Goal: Transaction & Acquisition: Purchase product/service

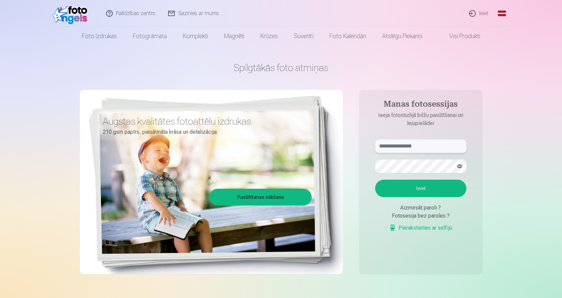
click at [410, 147] on input "text" at bounding box center [420, 146] width 91 height 13
type input "**********"
click at [392, 191] on button "Ieiet" at bounding box center [420, 188] width 91 height 17
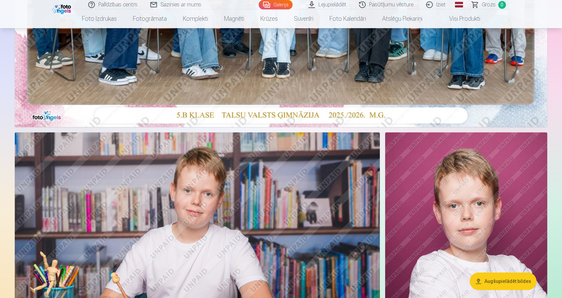
scroll to position [403, 0]
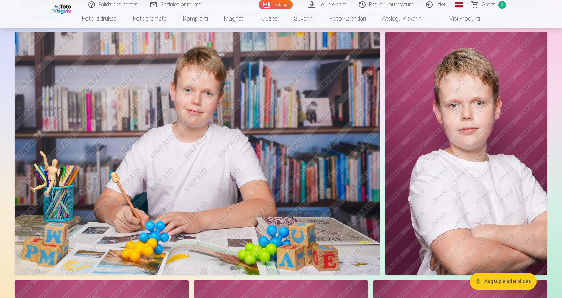
click at [515, 123] on img at bounding box center [466, 153] width 162 height 243
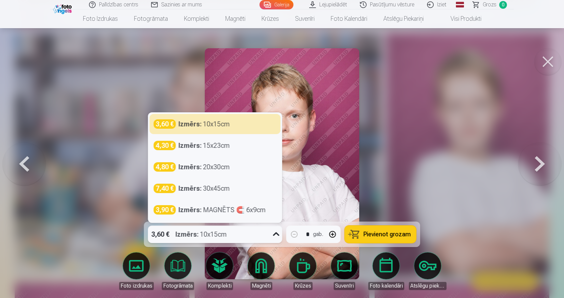
click at [276, 235] on icon at bounding box center [276, 234] width 11 height 11
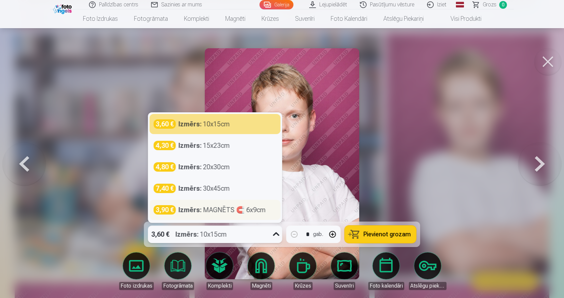
click at [244, 211] on div "Izmērs : MAGNĒTS 🧲 6x9cm" at bounding box center [222, 209] width 87 height 9
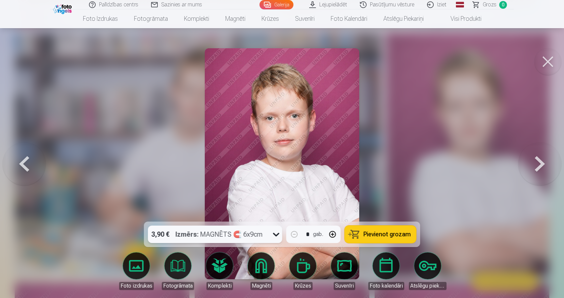
click at [360, 233] on button "Pievienot grozam" at bounding box center [380, 234] width 71 height 17
click at [550, 63] on button at bounding box center [547, 61] width 27 height 27
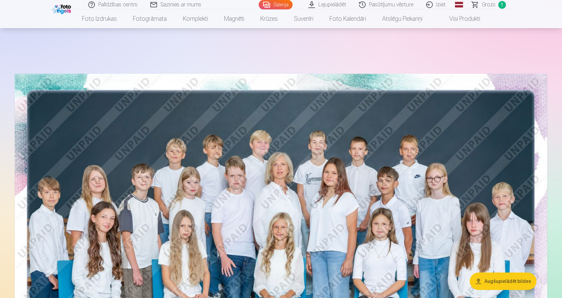
scroll to position [34, 0]
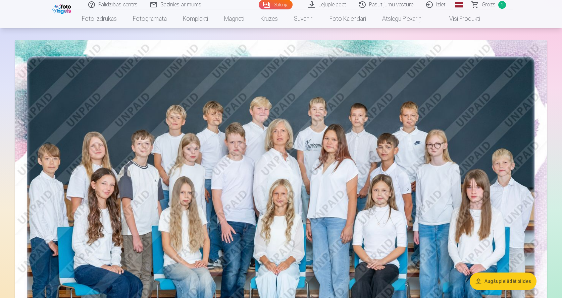
click at [208, 166] on img at bounding box center [281, 217] width 533 height 355
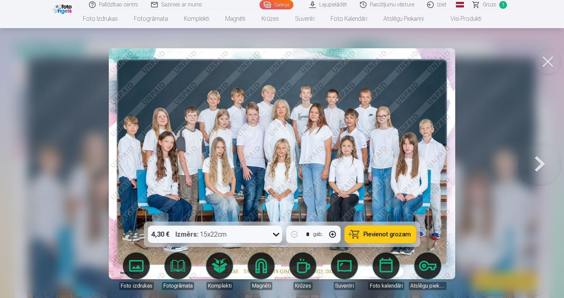
click at [273, 233] on icon at bounding box center [276, 234] width 11 height 11
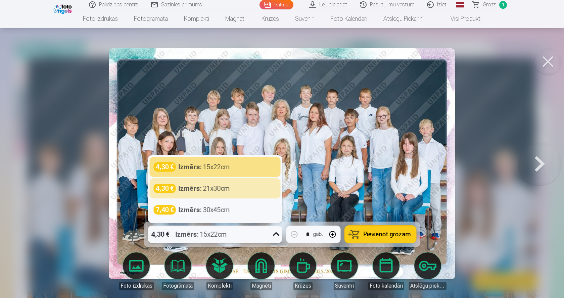
click at [376, 181] on img at bounding box center [282, 163] width 347 height 231
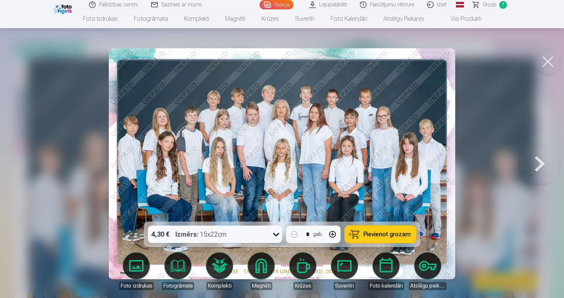
click at [274, 234] on icon at bounding box center [276, 235] width 6 height 4
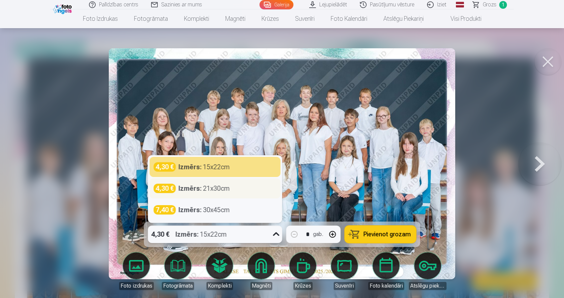
click at [211, 188] on div "Izmērs : 21x30cm" at bounding box center [204, 188] width 51 height 9
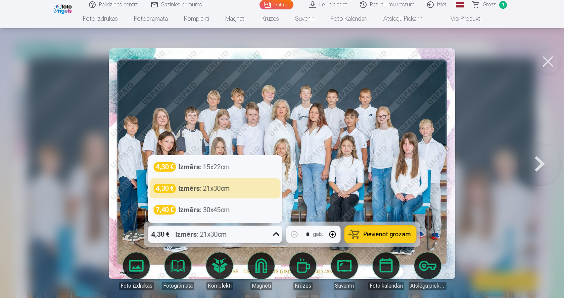
click at [268, 237] on div "4,30 € Izmērs : 21x30cm" at bounding box center [208, 234] width 121 height 17
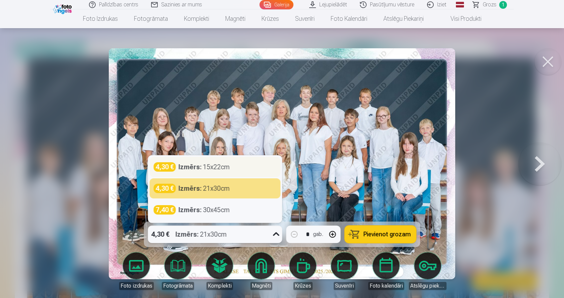
click at [206, 166] on div "Izmērs : 15x22cm" at bounding box center [204, 166] width 51 height 9
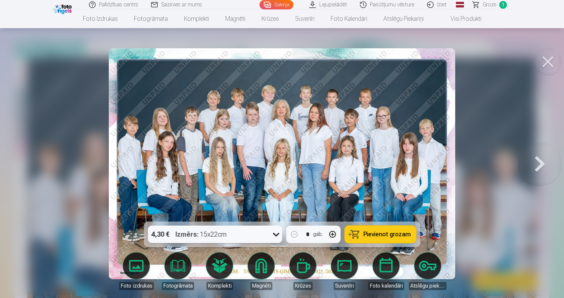
click at [370, 232] on span "Pievienot grozam" at bounding box center [386, 235] width 47 height 6
click at [548, 64] on button at bounding box center [547, 61] width 27 height 27
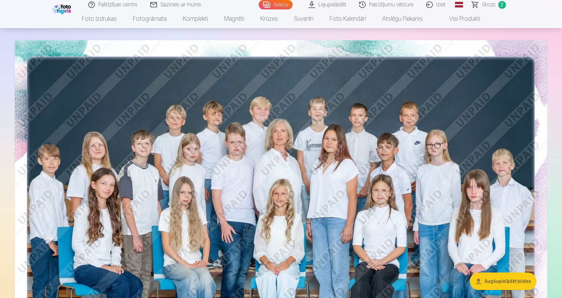
click at [488, 5] on span "Grozs" at bounding box center [489, 5] width 14 height 8
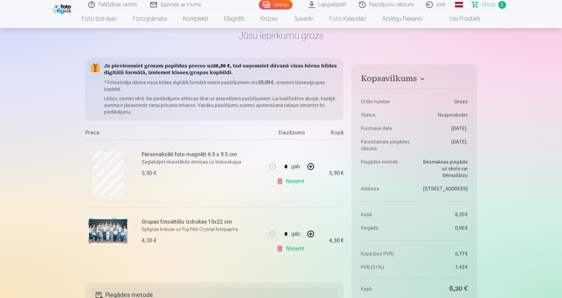
scroll to position [67, 0]
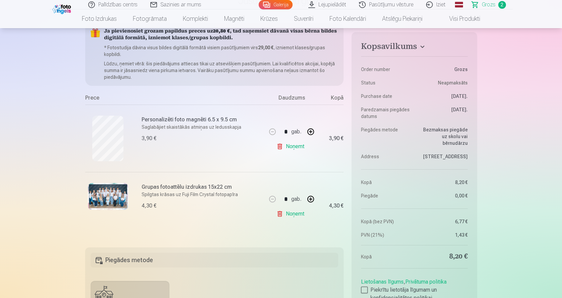
click at [296, 216] on link "Noņemt" at bounding box center [291, 213] width 31 height 13
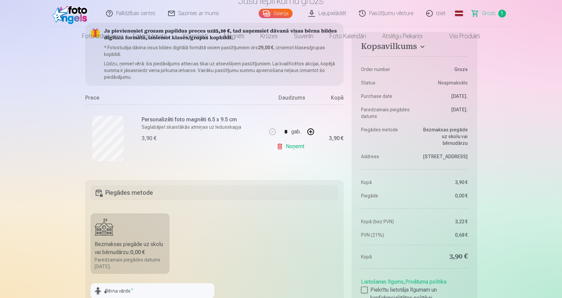
scroll to position [0, 0]
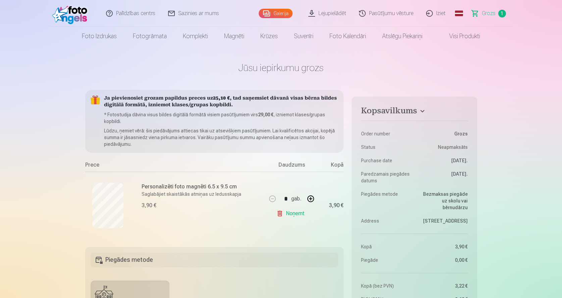
click at [274, 15] on link "Galerija" at bounding box center [276, 13] width 34 height 9
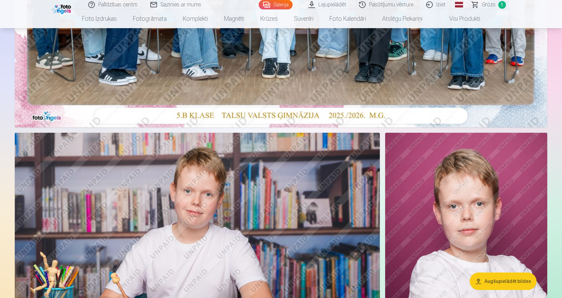
scroll to position [201, 0]
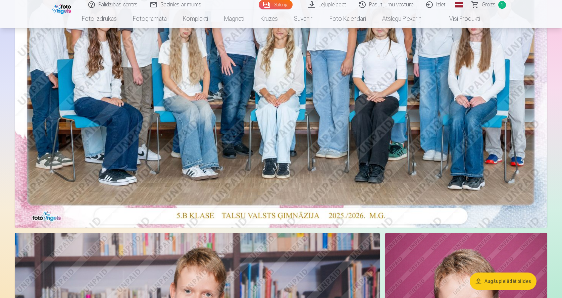
click at [265, 136] on img at bounding box center [281, 49] width 533 height 355
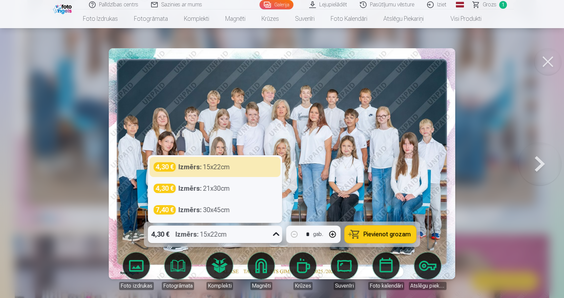
click at [268, 234] on div "4,30 € Izmērs : 15x22cm" at bounding box center [208, 234] width 121 height 17
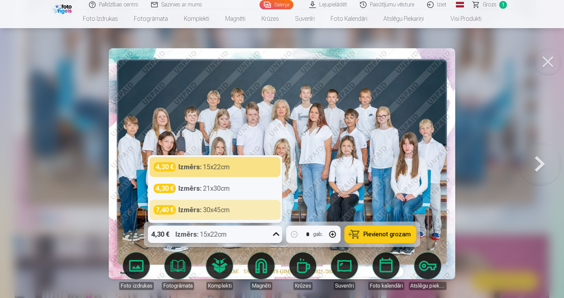
click at [329, 160] on img at bounding box center [282, 163] width 347 height 231
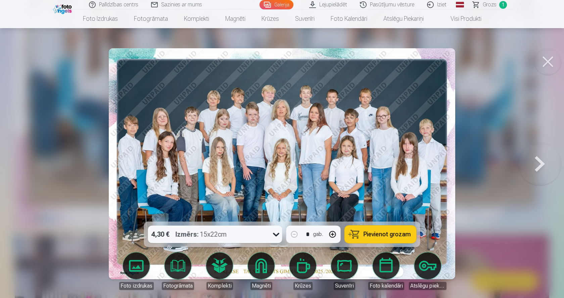
click at [388, 233] on span "Pievienot grozam" at bounding box center [386, 235] width 47 height 6
click at [550, 58] on button at bounding box center [547, 61] width 27 height 27
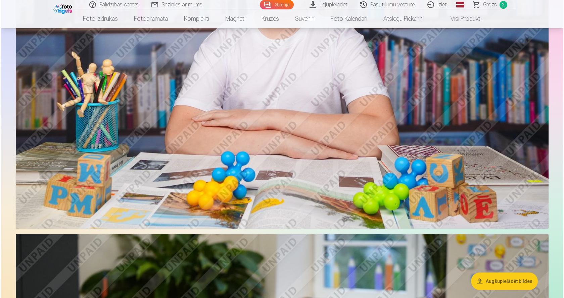
scroll to position [1443, 0]
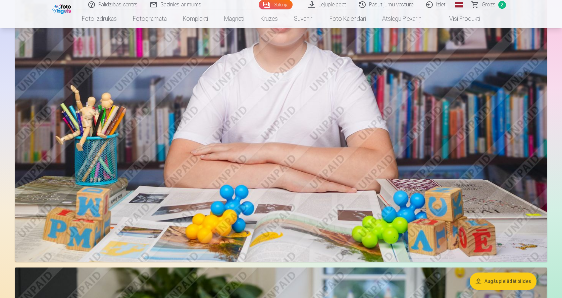
click at [241, 153] on img at bounding box center [281, 84] width 533 height 355
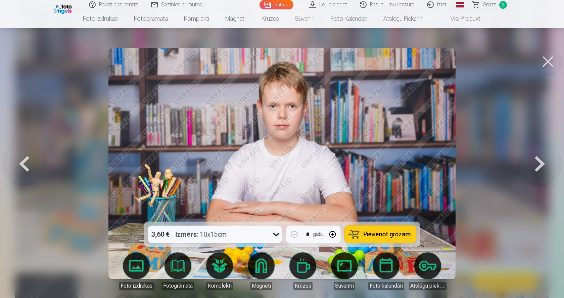
click at [273, 238] on icon at bounding box center [276, 234] width 11 height 11
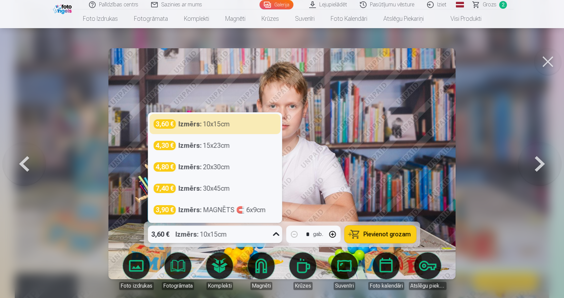
click at [332, 186] on img at bounding box center [281, 163] width 347 height 231
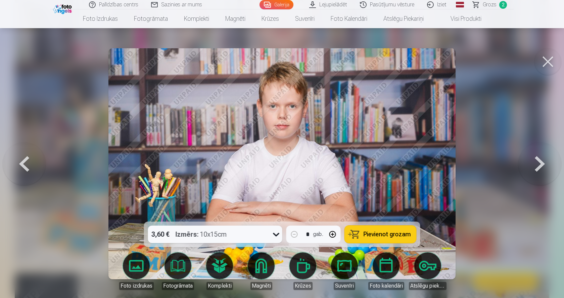
click at [269, 233] on div "3,60 € Izmērs : 10x15cm" at bounding box center [215, 234] width 134 height 17
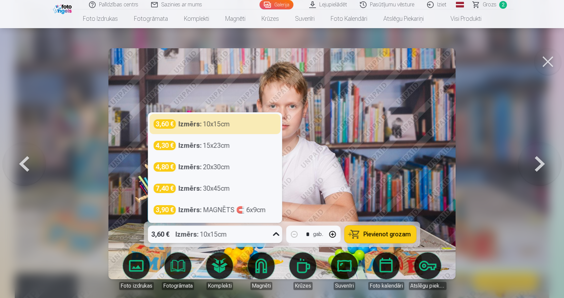
click at [345, 142] on img at bounding box center [281, 163] width 347 height 231
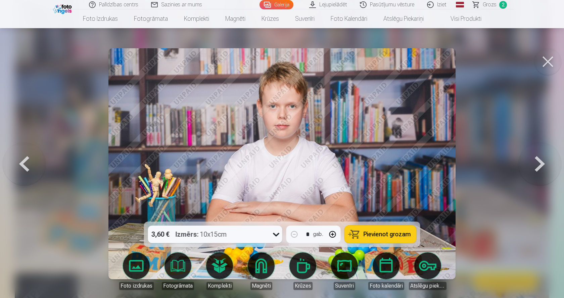
click at [491, 6] on span "Grozs" at bounding box center [490, 5] width 14 height 8
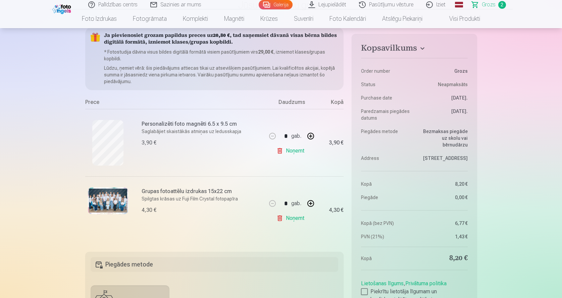
scroll to position [67, 0]
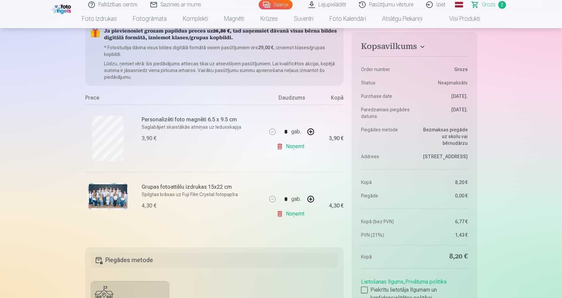
click at [273, 4] on link "Galerija" at bounding box center [276, 4] width 34 height 9
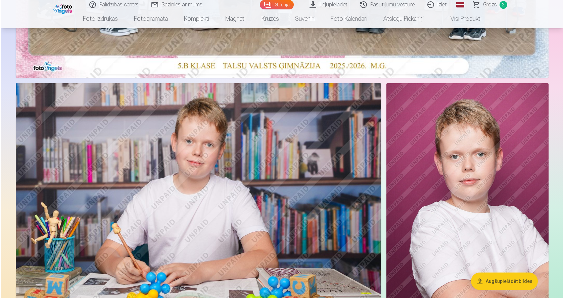
scroll to position [436, 0]
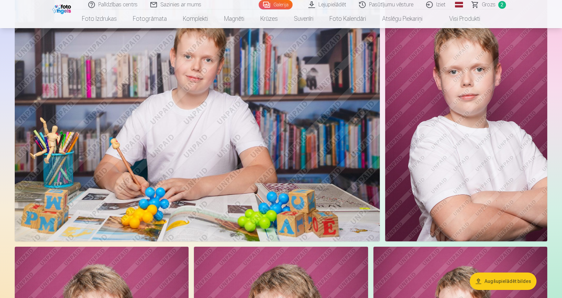
click at [263, 123] on img at bounding box center [197, 119] width 365 height 243
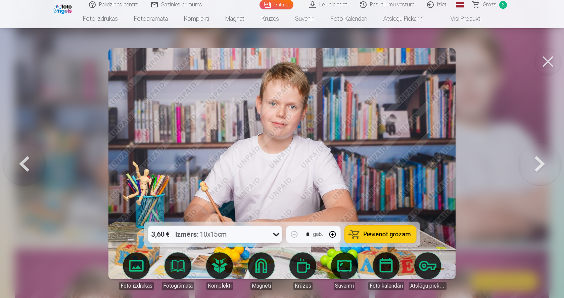
click at [277, 8] on link "Galerija" at bounding box center [276, 4] width 34 height 9
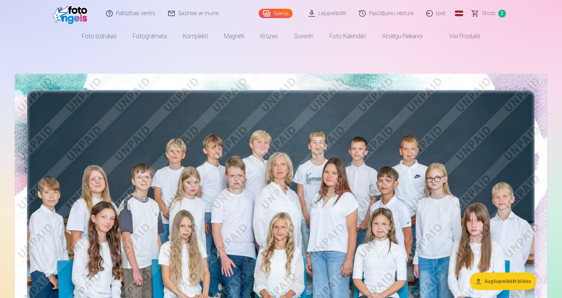
click at [493, 12] on span "Grozs" at bounding box center [489, 13] width 14 height 8
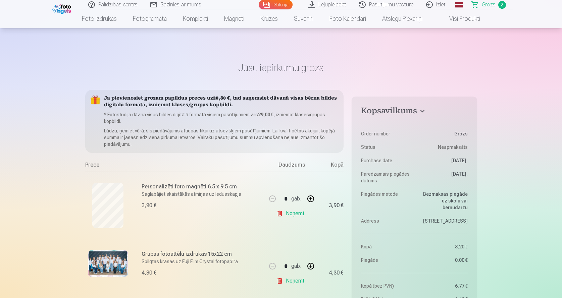
scroll to position [67, 0]
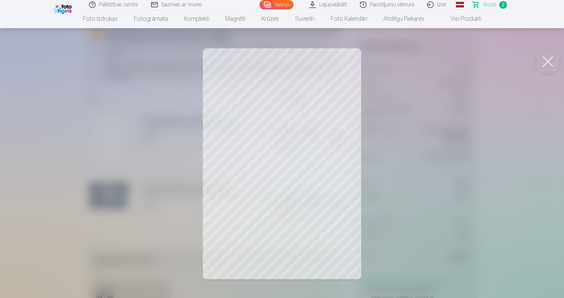
click at [554, 70] on button at bounding box center [547, 61] width 27 height 27
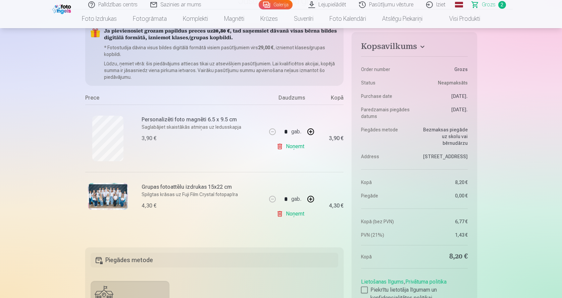
click at [107, 191] on img at bounding box center [108, 196] width 40 height 27
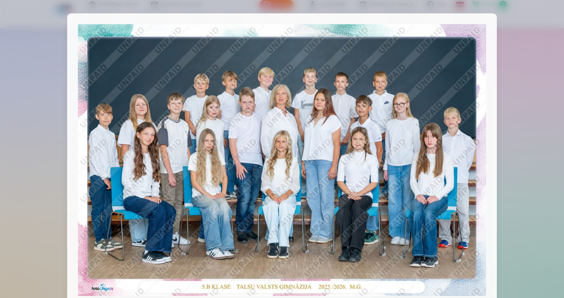
click at [490, 20] on div at bounding box center [281, 160] width 429 height 294
click at [515, 22] on div at bounding box center [282, 149] width 564 height 298
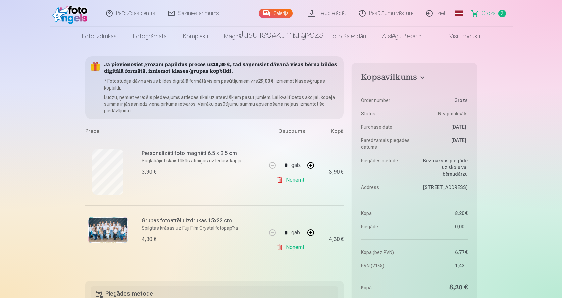
scroll to position [0, 0]
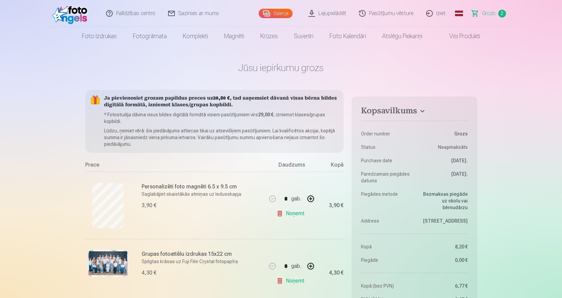
click at [284, 212] on link "Noņemt" at bounding box center [291, 213] width 31 height 13
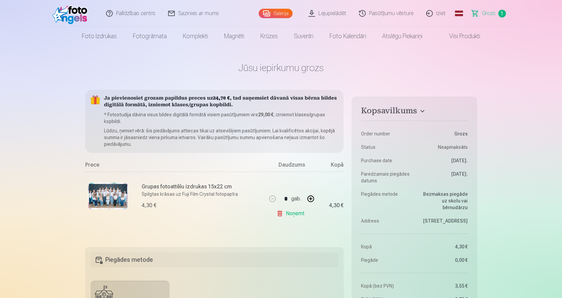
click at [279, 12] on link "Galerija" at bounding box center [276, 13] width 34 height 9
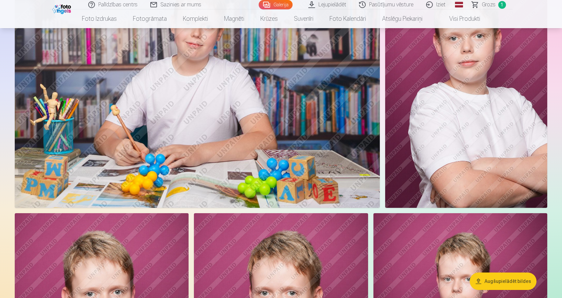
click at [470, 138] on img at bounding box center [466, 86] width 162 height 243
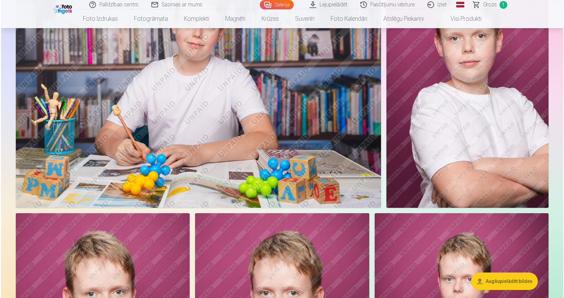
scroll to position [471, 0]
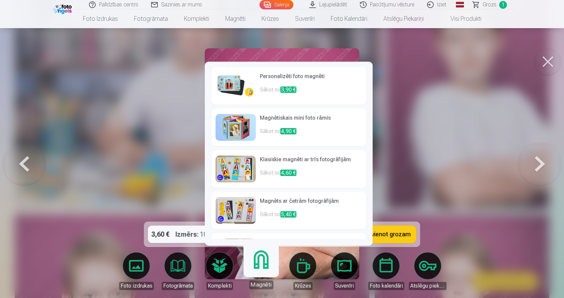
click at [257, 128] on link "Magnētiskais mini foto rāmis Sākot no 4,90 €" at bounding box center [288, 128] width 154 height 38
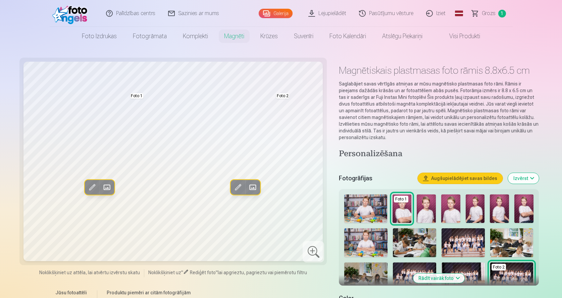
click at [89, 187] on span at bounding box center [92, 187] width 11 height 11
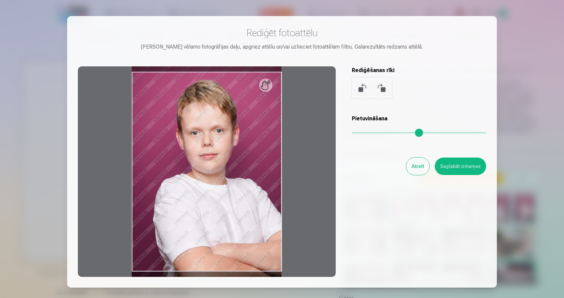
click at [422, 162] on button "Atcelt" at bounding box center [417, 166] width 23 height 17
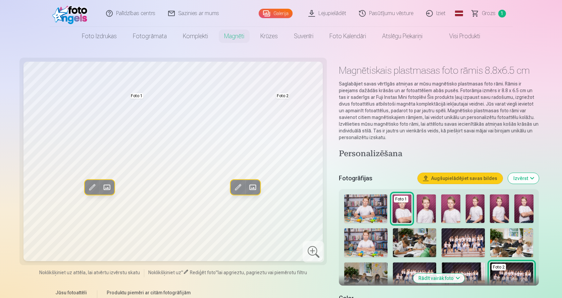
click at [109, 187] on span at bounding box center [106, 187] width 11 height 11
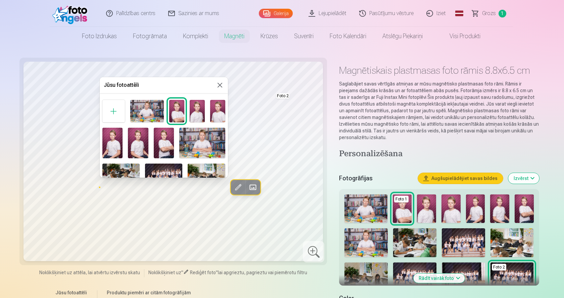
click at [220, 85] on button at bounding box center [220, 85] width 8 height 8
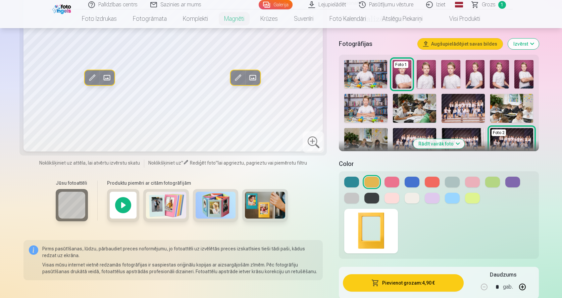
scroll to position [168, 0]
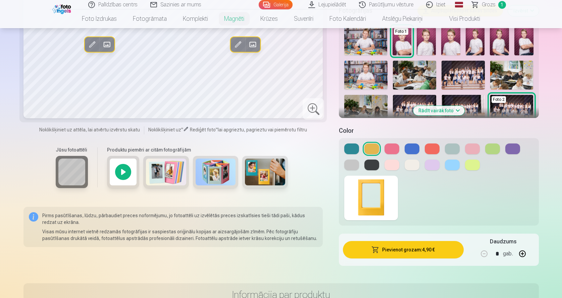
click at [466, 166] on button at bounding box center [472, 165] width 15 height 11
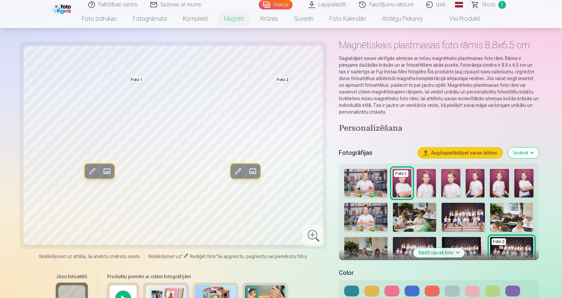
scroll to position [0, 0]
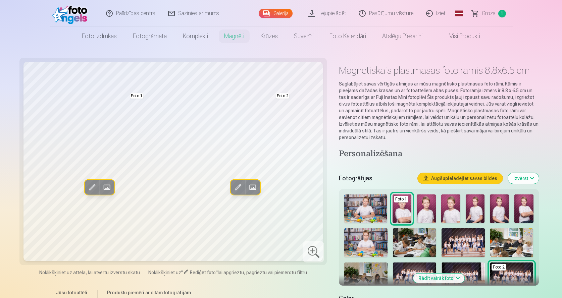
click at [277, 11] on link "Galerija" at bounding box center [276, 13] width 34 height 9
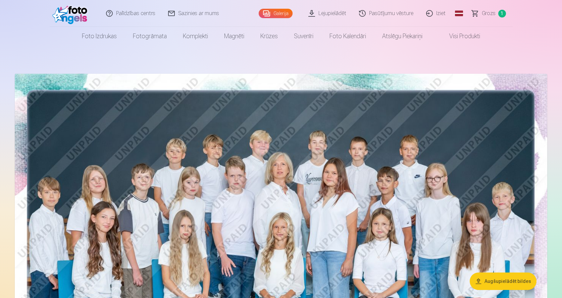
click at [478, 14] on link "Grozs 1" at bounding box center [489, 13] width 47 height 27
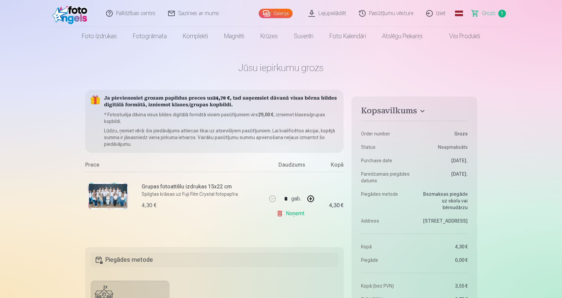
click at [273, 13] on link "Galerija" at bounding box center [276, 13] width 34 height 9
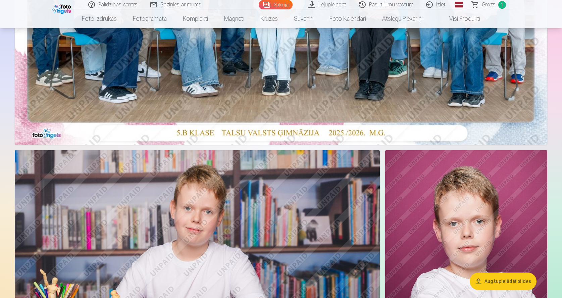
scroll to position [369, 0]
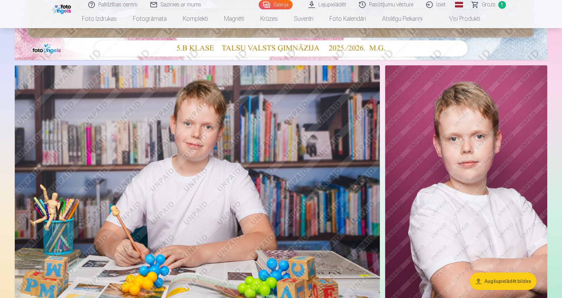
click at [460, 187] on img at bounding box center [466, 186] width 162 height 243
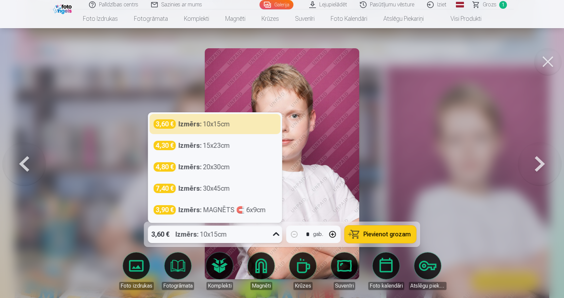
click at [256, 233] on div "3,60 € Izmērs : 10x15cm" at bounding box center [208, 234] width 121 height 17
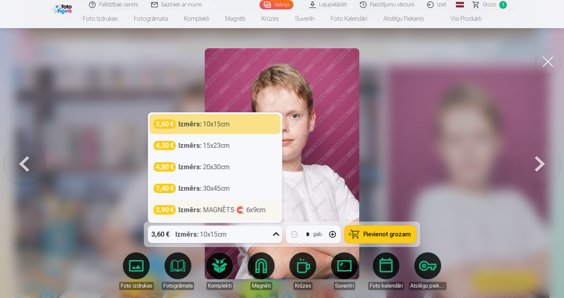
click at [222, 213] on div "Izmērs : MAGNĒTS 🧲 6x9cm" at bounding box center [222, 209] width 87 height 9
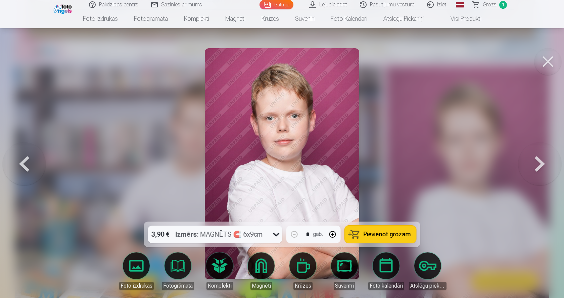
click at [399, 239] on button "Pievienot grozam" at bounding box center [380, 234] width 71 height 17
click at [546, 65] on button at bounding box center [547, 61] width 27 height 27
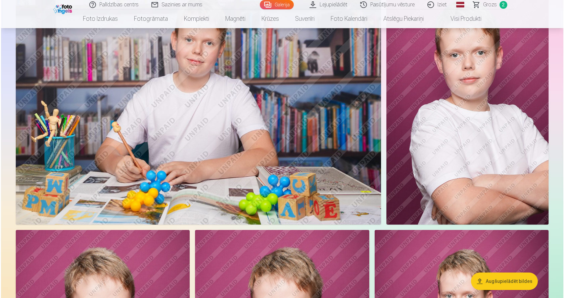
scroll to position [470, 0]
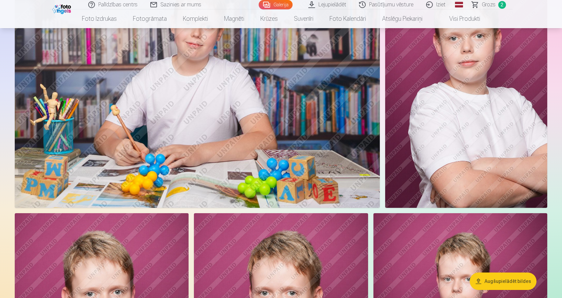
click at [174, 67] on img at bounding box center [197, 86] width 365 height 243
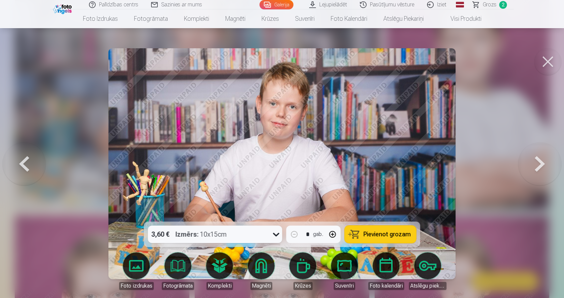
click at [394, 235] on span "Pievienot grozam" at bounding box center [386, 235] width 47 height 6
click at [549, 60] on button at bounding box center [547, 61] width 27 height 27
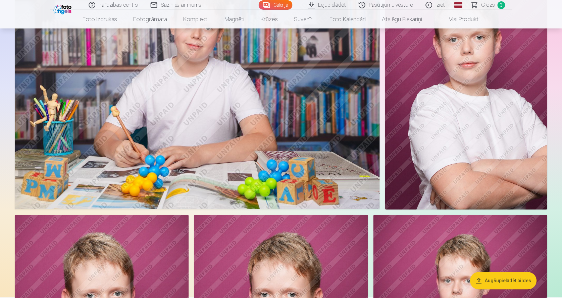
scroll to position [469, 0]
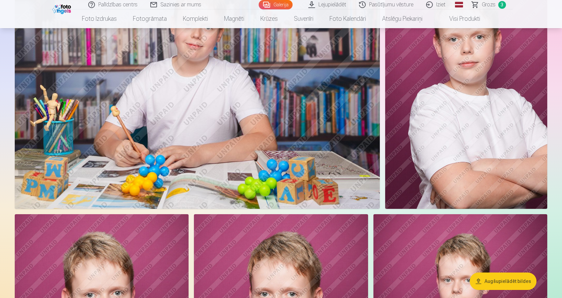
click at [490, 4] on span "Grozs" at bounding box center [489, 5] width 14 height 8
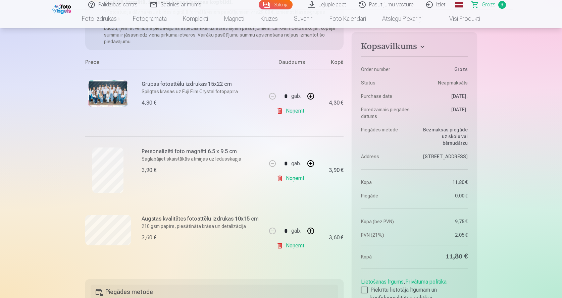
scroll to position [134, 0]
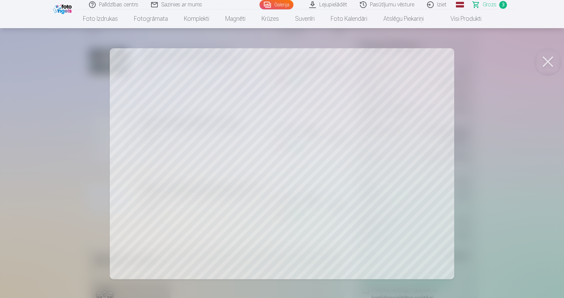
click at [547, 60] on button at bounding box center [547, 61] width 27 height 27
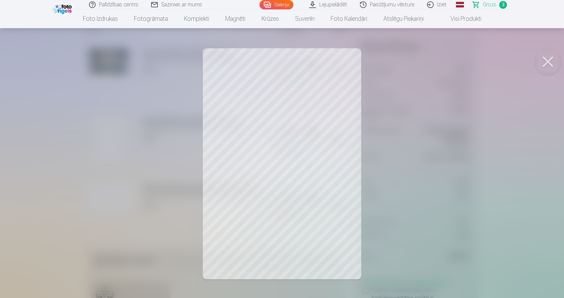
click at [542, 61] on button at bounding box center [547, 61] width 27 height 27
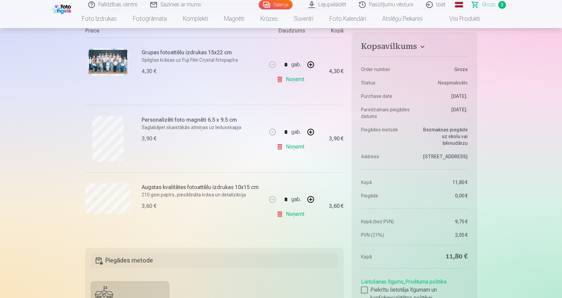
click at [115, 62] on img at bounding box center [108, 62] width 40 height 27
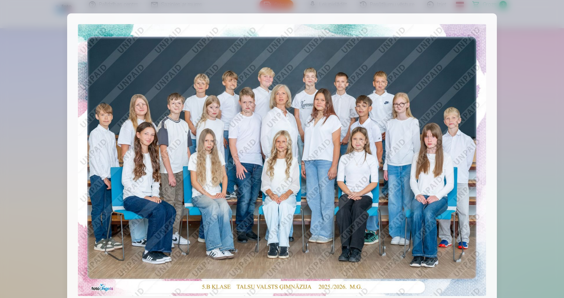
click at [535, 40] on div at bounding box center [282, 149] width 564 height 298
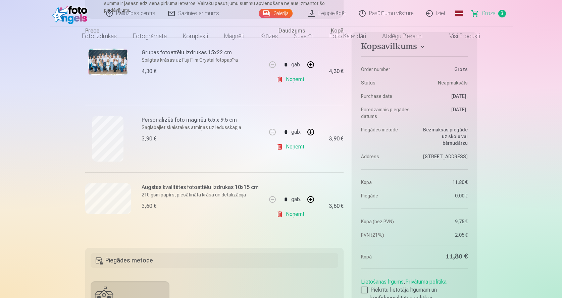
scroll to position [0, 0]
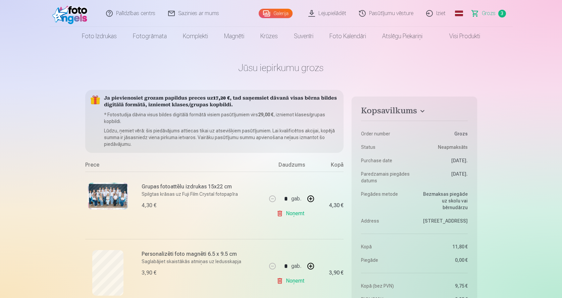
click at [282, 15] on link "Galerija" at bounding box center [276, 13] width 34 height 9
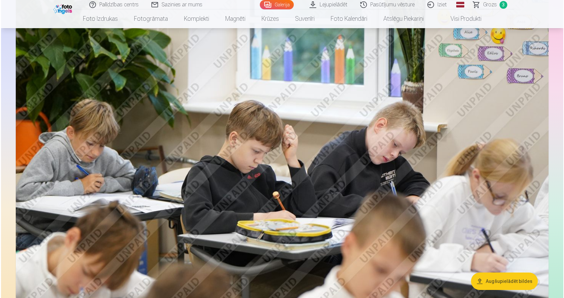
scroll to position [2483, 0]
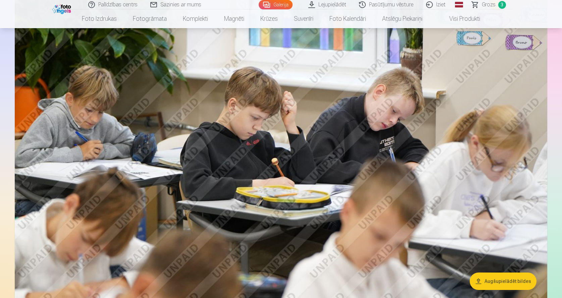
click at [343, 160] on img at bounding box center [281, 125] width 533 height 355
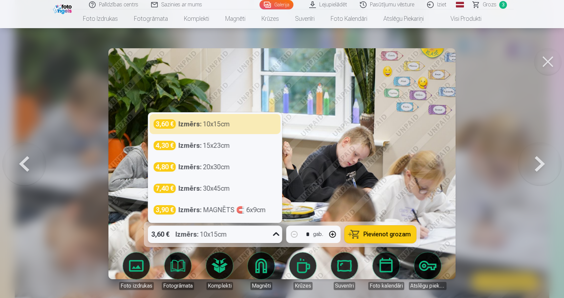
click at [280, 236] on icon at bounding box center [276, 234] width 11 height 11
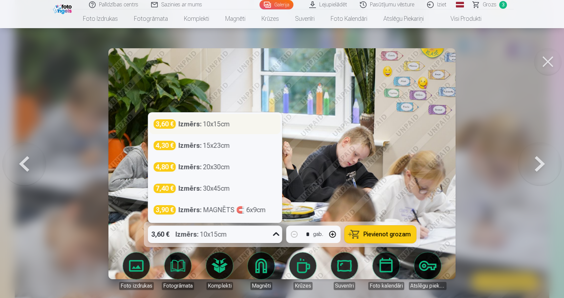
click at [253, 123] on div "3,60 € Izmērs : 10x15cm" at bounding box center [215, 123] width 123 height 9
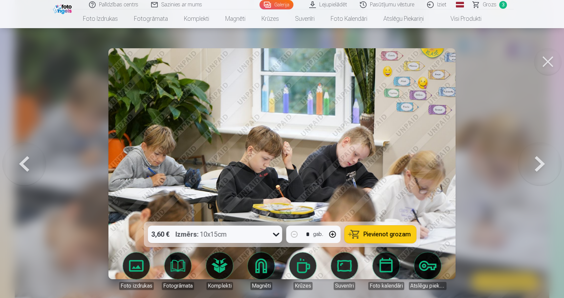
click at [381, 232] on span "Pievienot grozam" at bounding box center [386, 235] width 47 height 6
click at [272, 5] on link "Galerija" at bounding box center [276, 4] width 34 height 9
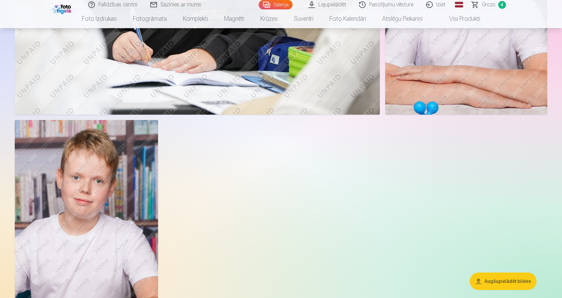
scroll to position [4698, 0]
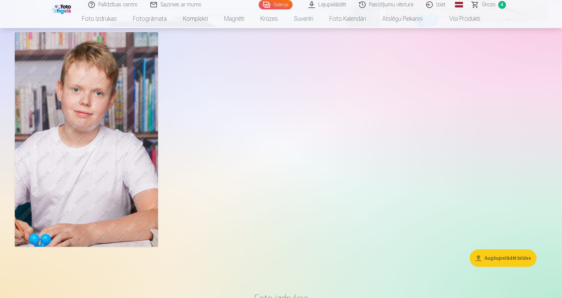
click at [491, 2] on span "Grozs" at bounding box center [489, 5] width 14 height 8
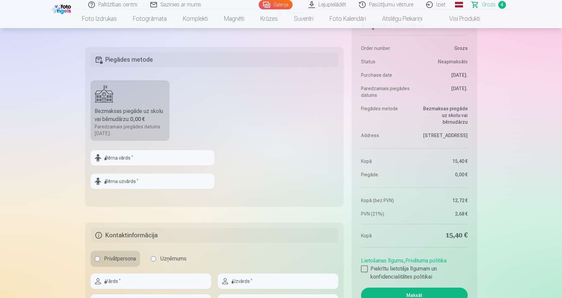
scroll to position [470, 0]
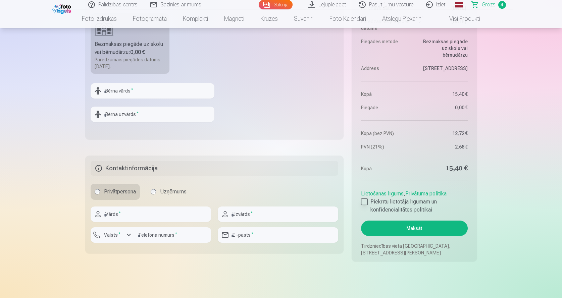
click at [366, 203] on div at bounding box center [364, 202] width 7 height 7
click at [416, 227] on button "Maksāt" at bounding box center [414, 228] width 106 height 15
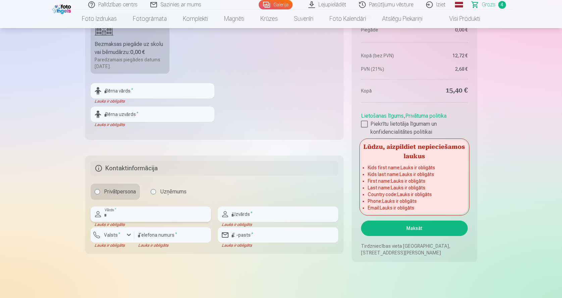
scroll to position [436, 0]
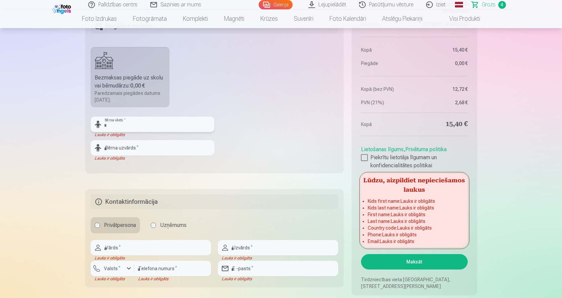
click at [148, 125] on input "text" at bounding box center [153, 124] width 124 height 15
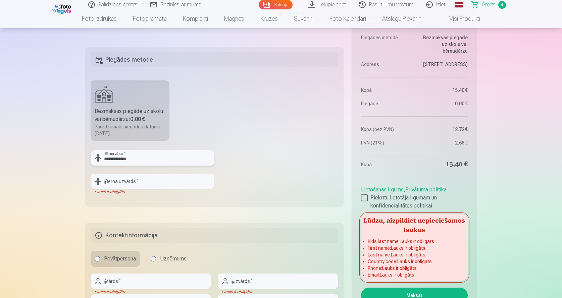
type input "**********"
click at [158, 184] on input "text" at bounding box center [153, 181] width 124 height 15
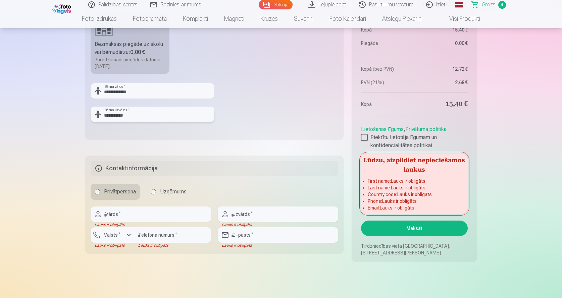
scroll to position [503, 0]
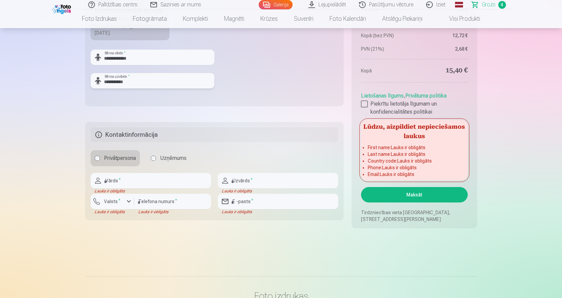
type input "**********"
click at [151, 182] on input "text" at bounding box center [151, 180] width 120 height 15
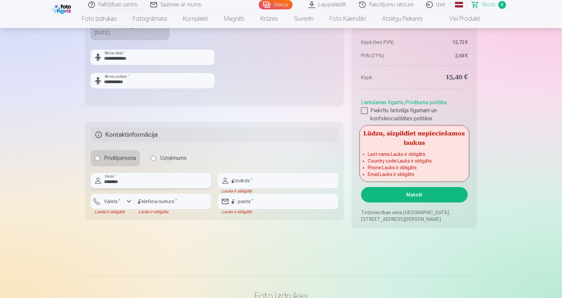
type input "********"
click at [280, 184] on input "text" at bounding box center [278, 180] width 120 height 15
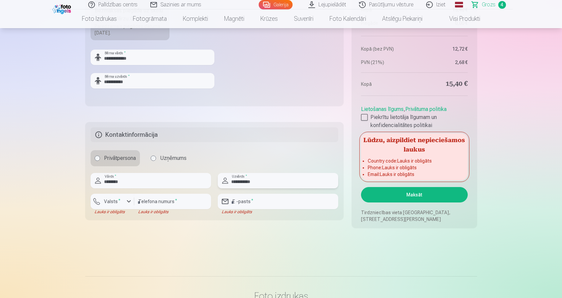
type input "**********"
click at [126, 201] on div "button" at bounding box center [129, 202] width 8 height 8
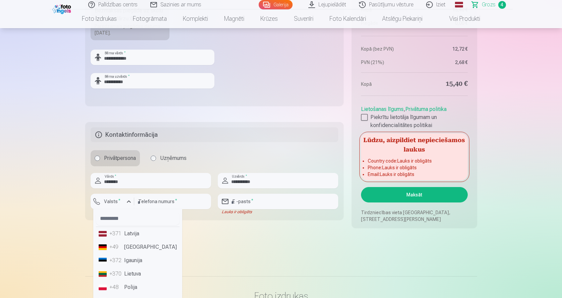
click at [134, 234] on li "+371 Latvija" at bounding box center [138, 233] width 84 height 13
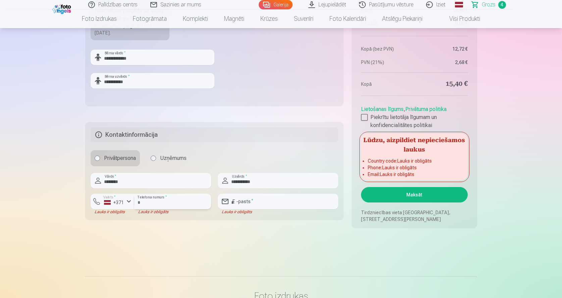
click at [165, 203] on input "number" at bounding box center [172, 201] width 77 height 15
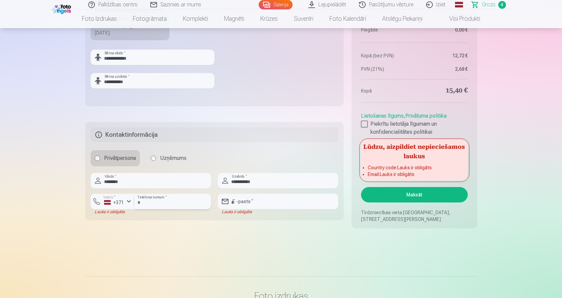
type input "********"
click at [242, 205] on input "email" at bounding box center [278, 201] width 120 height 15
type input "**********"
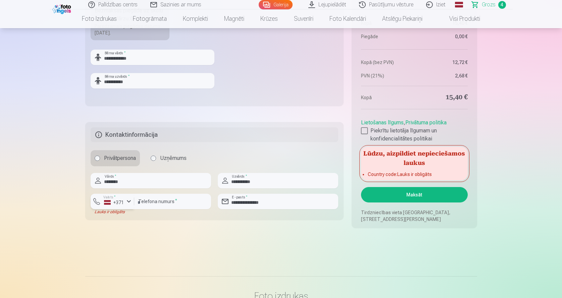
click at [120, 203] on div "+371" at bounding box center [114, 202] width 20 height 7
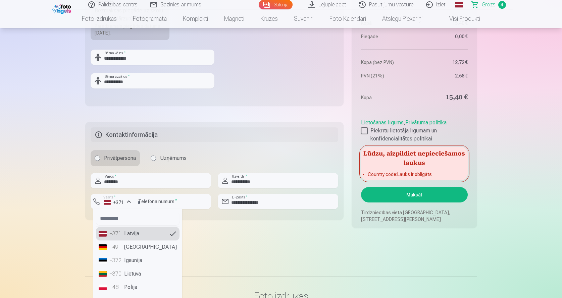
click at [119, 235] on div "+371" at bounding box center [115, 234] width 13 height 8
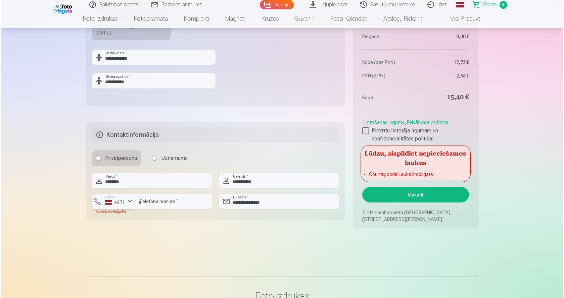
scroll to position [470, 0]
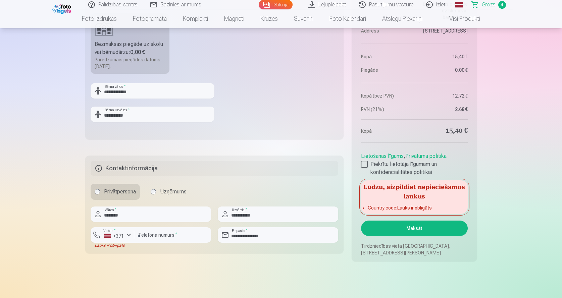
click at [391, 229] on button "Maksāt" at bounding box center [414, 228] width 106 height 15
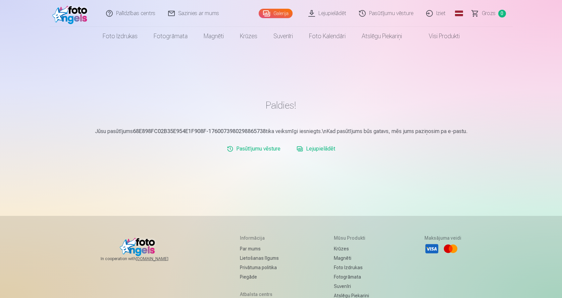
click at [275, 12] on link "Galerija" at bounding box center [276, 13] width 34 height 9
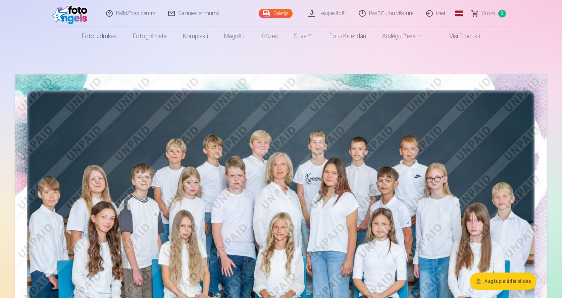
click at [436, 14] on link "Iziet" at bounding box center [436, 13] width 32 height 27
